Goal: Book appointment/travel/reservation

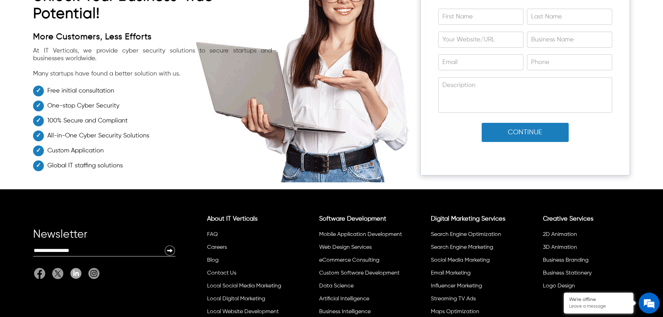
scroll to position [5056, 0]
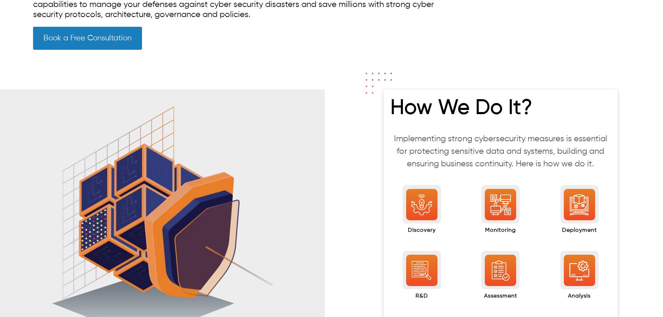
scroll to position [430, 0]
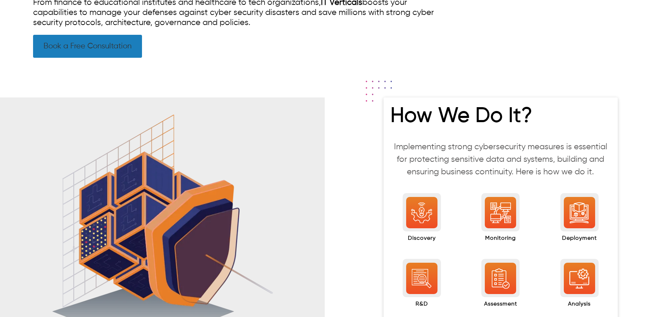
click at [119, 57] on link "Book a Free Consultation" at bounding box center [87, 46] width 109 height 23
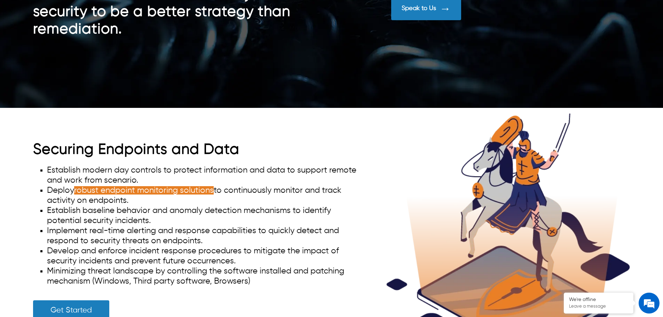
scroll to position [1846, 0]
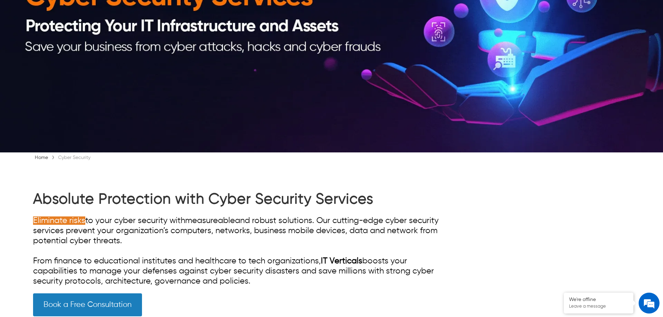
scroll to position [139, 0]
